Goal: Find specific page/section: Find specific page/section

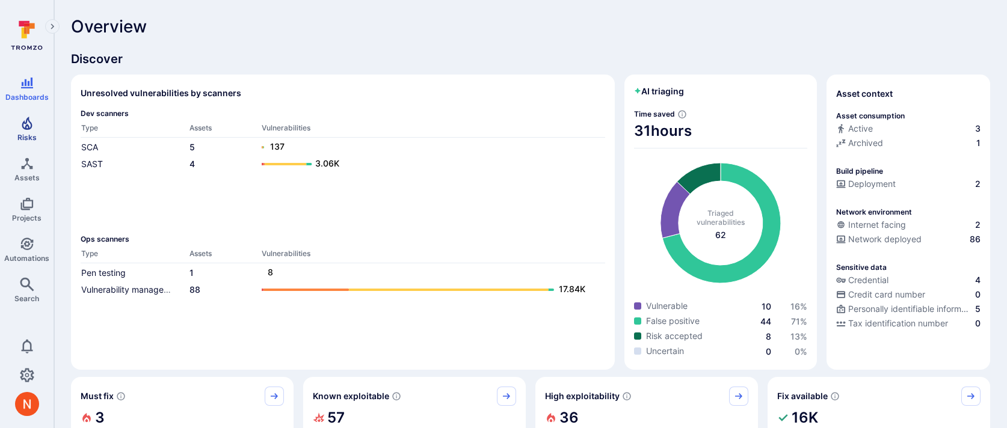
click at [26, 127] on icon "Risks" at bounding box center [27, 123] width 14 height 14
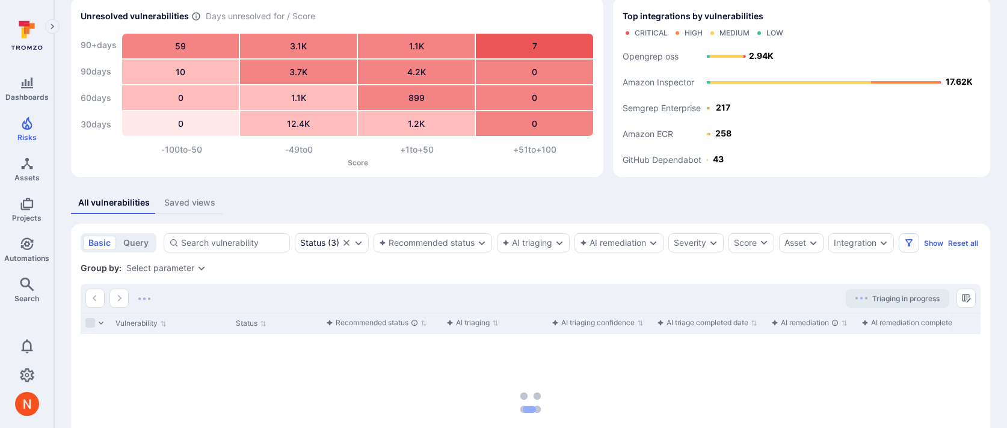
scroll to position [67, 0]
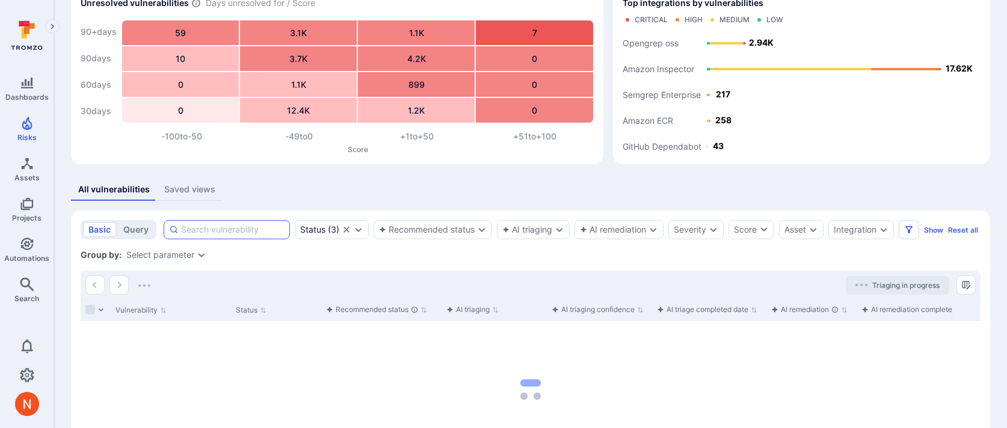
click at [224, 227] on input at bounding box center [232, 230] width 103 height 12
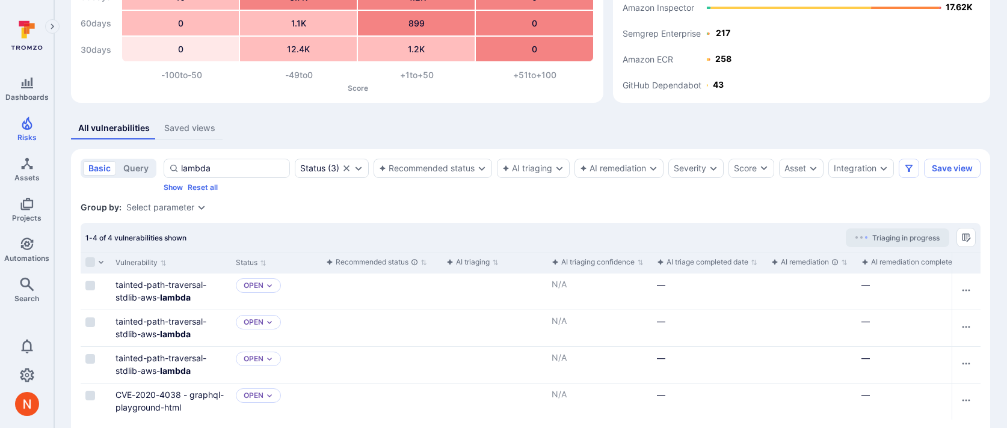
scroll to position [169, 0]
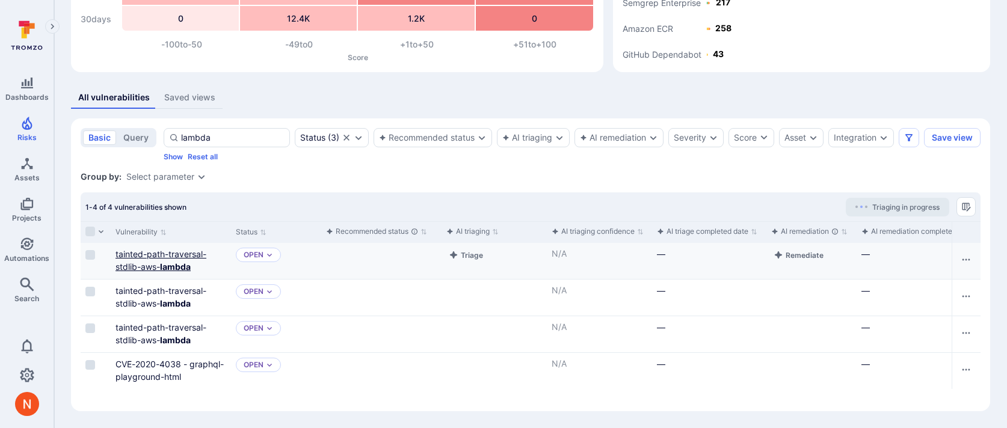
type input "lambda"
click at [171, 251] on link "tainted-path-traversal-stdlib-aws- lambda" at bounding box center [160, 260] width 91 height 23
